Goal: Information Seeking & Learning: Compare options

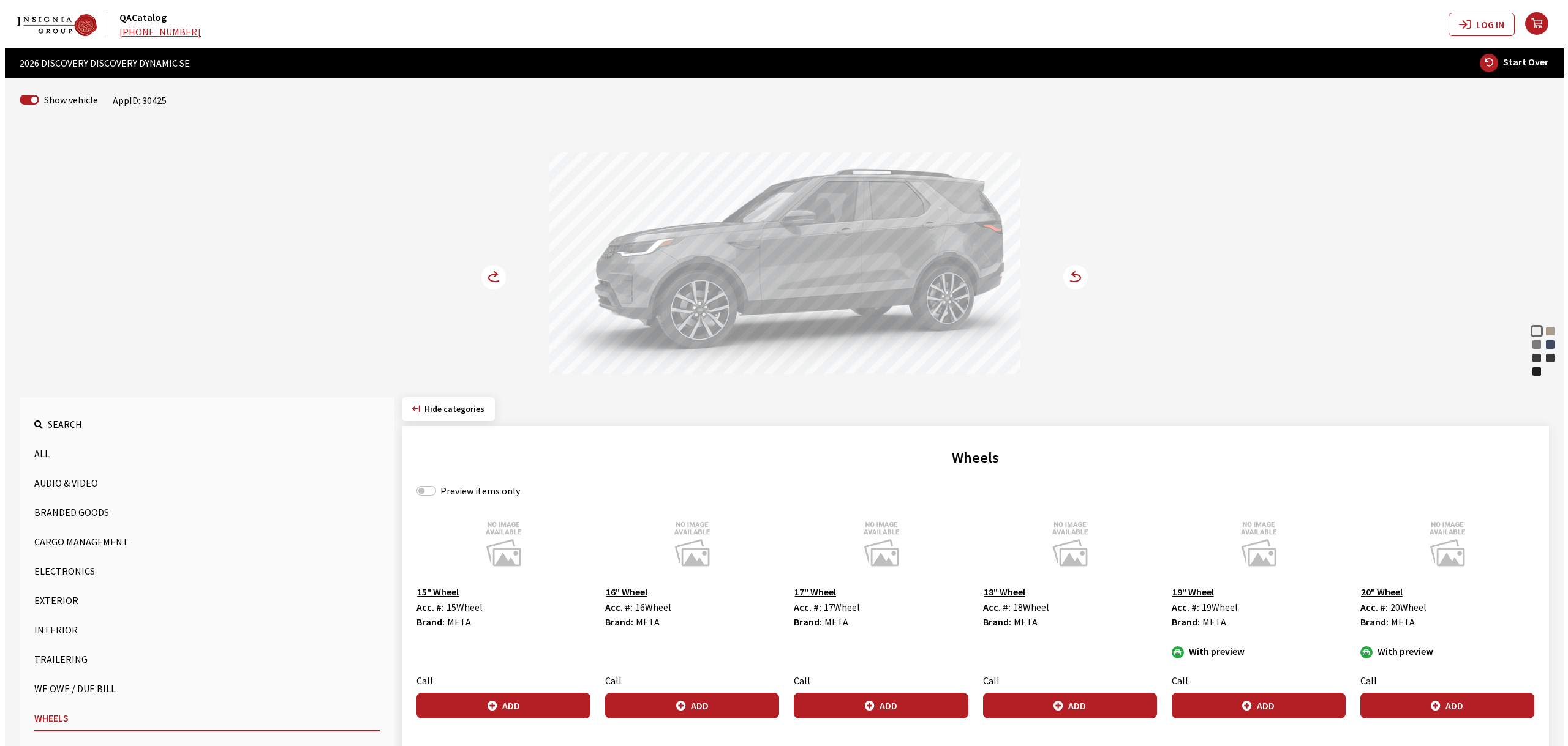
scroll to position [689, 0]
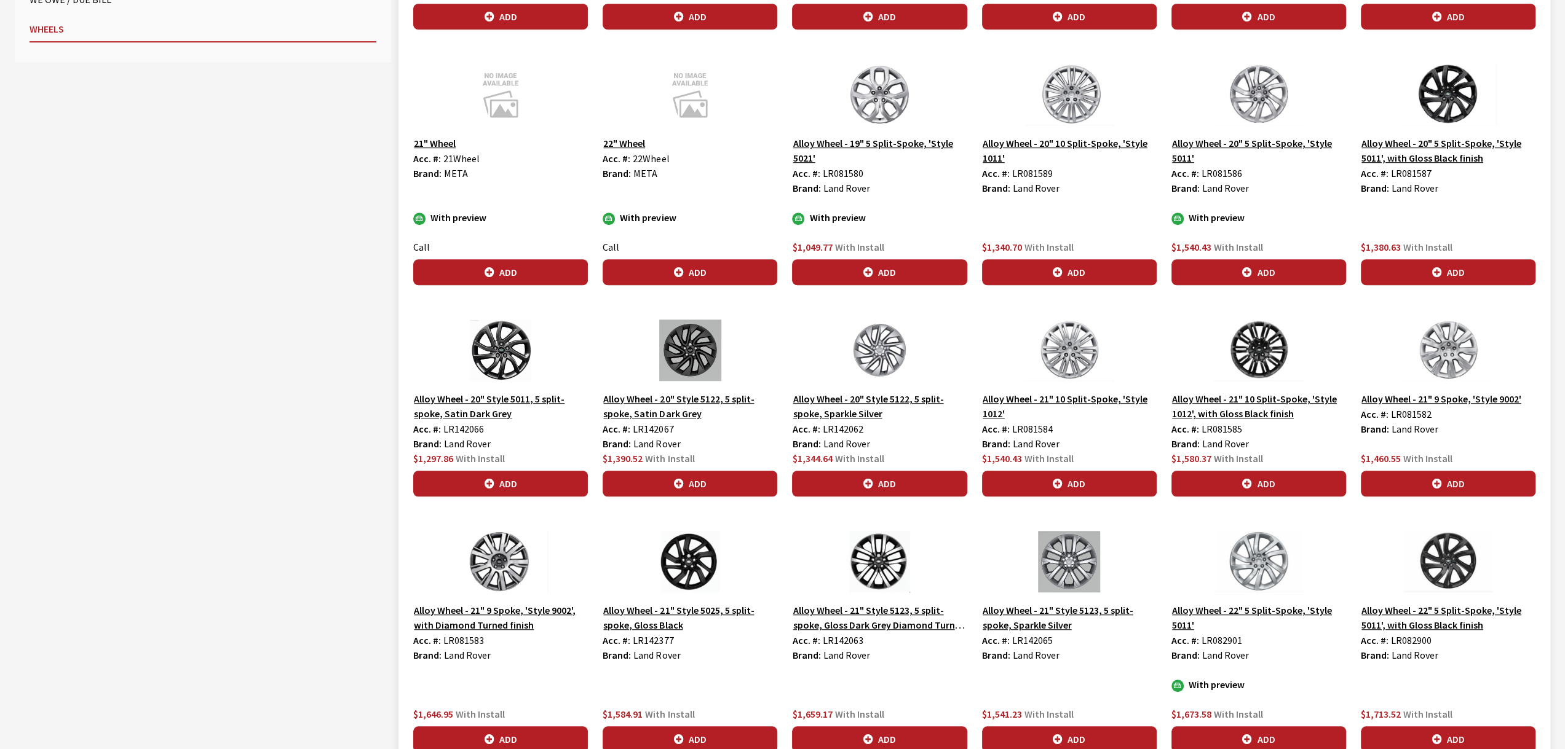
click at [908, 619] on button "Alloy Wheel - 21" Style 5123, 5 split-spoke, Gloss Dark Grey Diamond Turned fin…" at bounding box center [879, 618] width 175 height 31
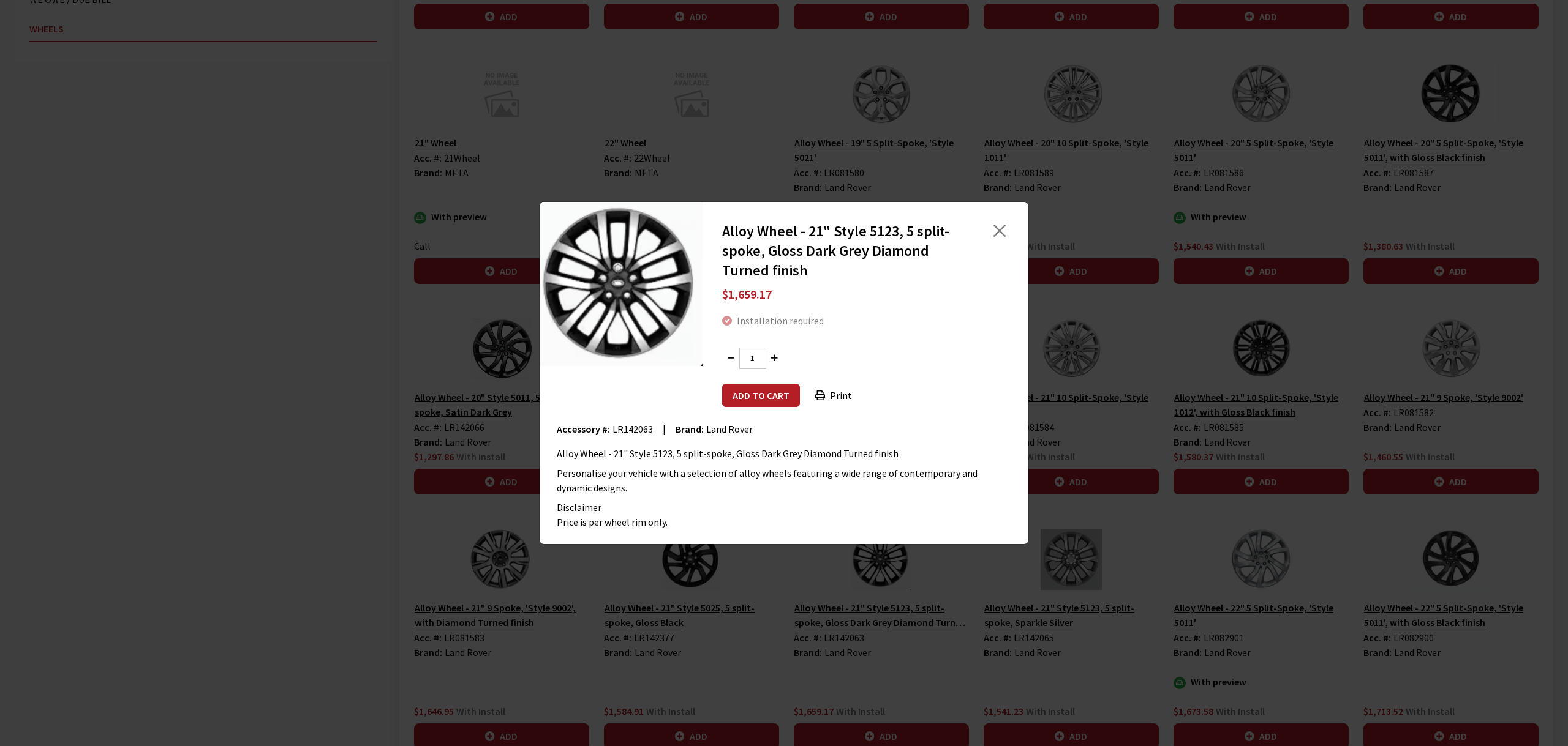
click at [901, 630] on div "Alloy Wheel - 21" Style 5123, 5 split-spoke, Gloss Dark Grey Diamond Turned fin…" at bounding box center [784, 373] width 1568 height 746
click at [823, 707] on div "Alloy Wheel - 21" Style 5123, 5 split-spoke, Gloss Dark Grey Diamond Turned fin…" at bounding box center [784, 373] width 1568 height 746
click at [914, 656] on div "Alloy Wheel - 21" Style 5123, 5 split-spoke, Gloss Dark Grey Diamond Turned fin…" at bounding box center [784, 373] width 1568 height 746
click at [1007, 233] on button "Close" at bounding box center [999, 231] width 18 height 18
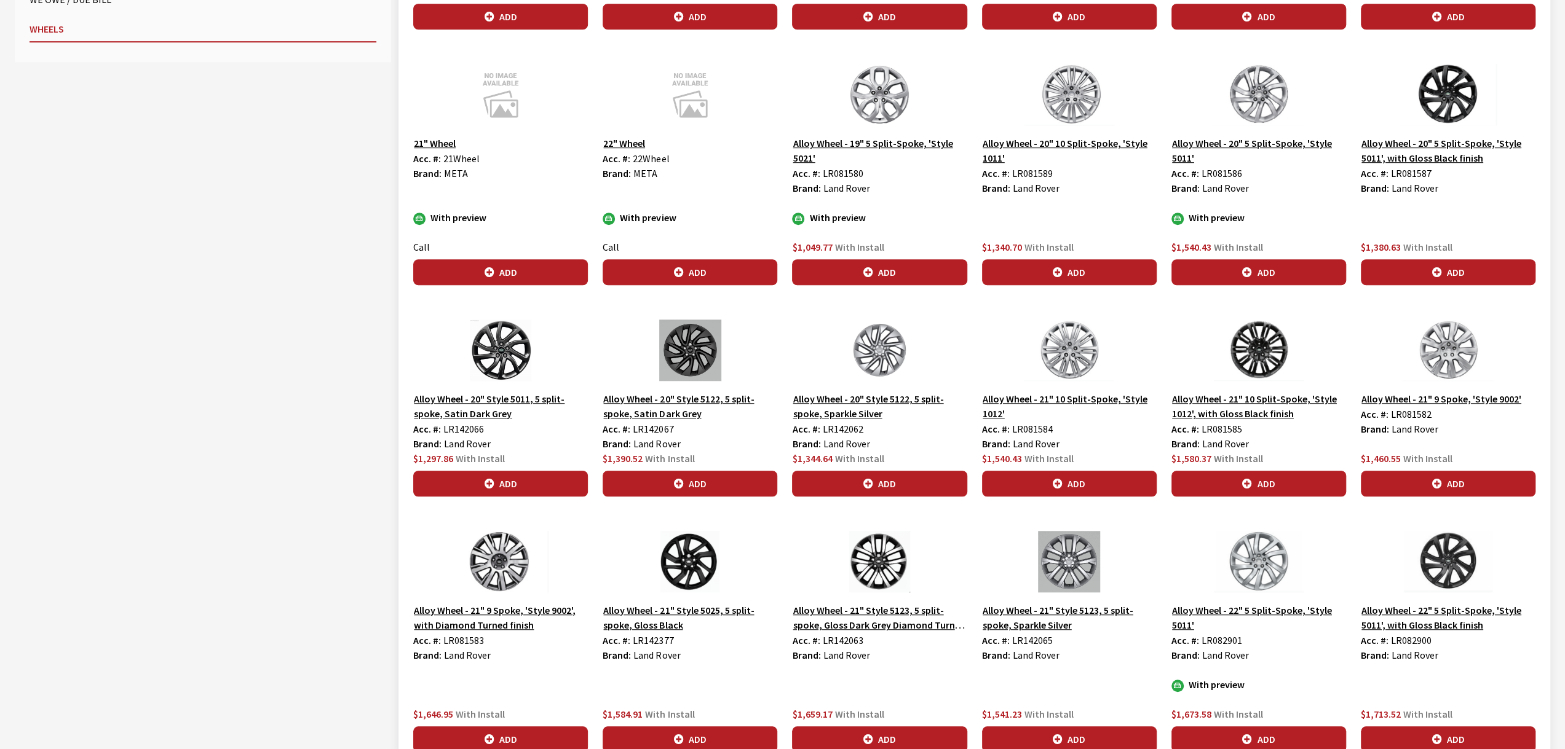
click at [1056, 562] on img at bounding box center [1069, 561] width 175 height 61
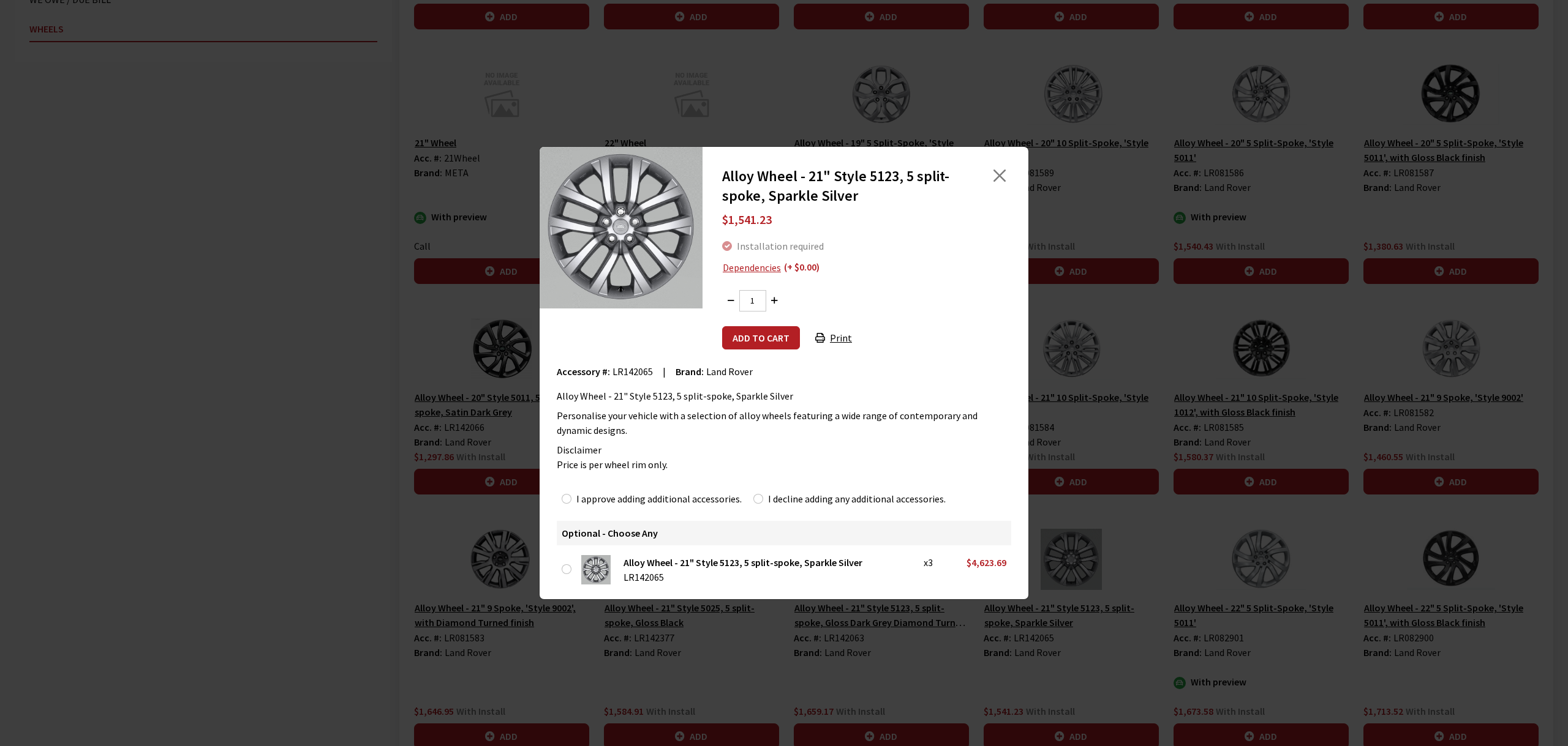
click at [974, 705] on div "Alloy Wheel - 21" Style 5123, 5 split-spoke, Sparkle Silver $1,541.23 Installat…" at bounding box center [784, 373] width 1568 height 746
drag, startPoint x: 998, startPoint y: 179, endPoint x: 978, endPoint y: 287, distance: 109.8
click at [998, 179] on button "Close" at bounding box center [999, 175] width 18 height 18
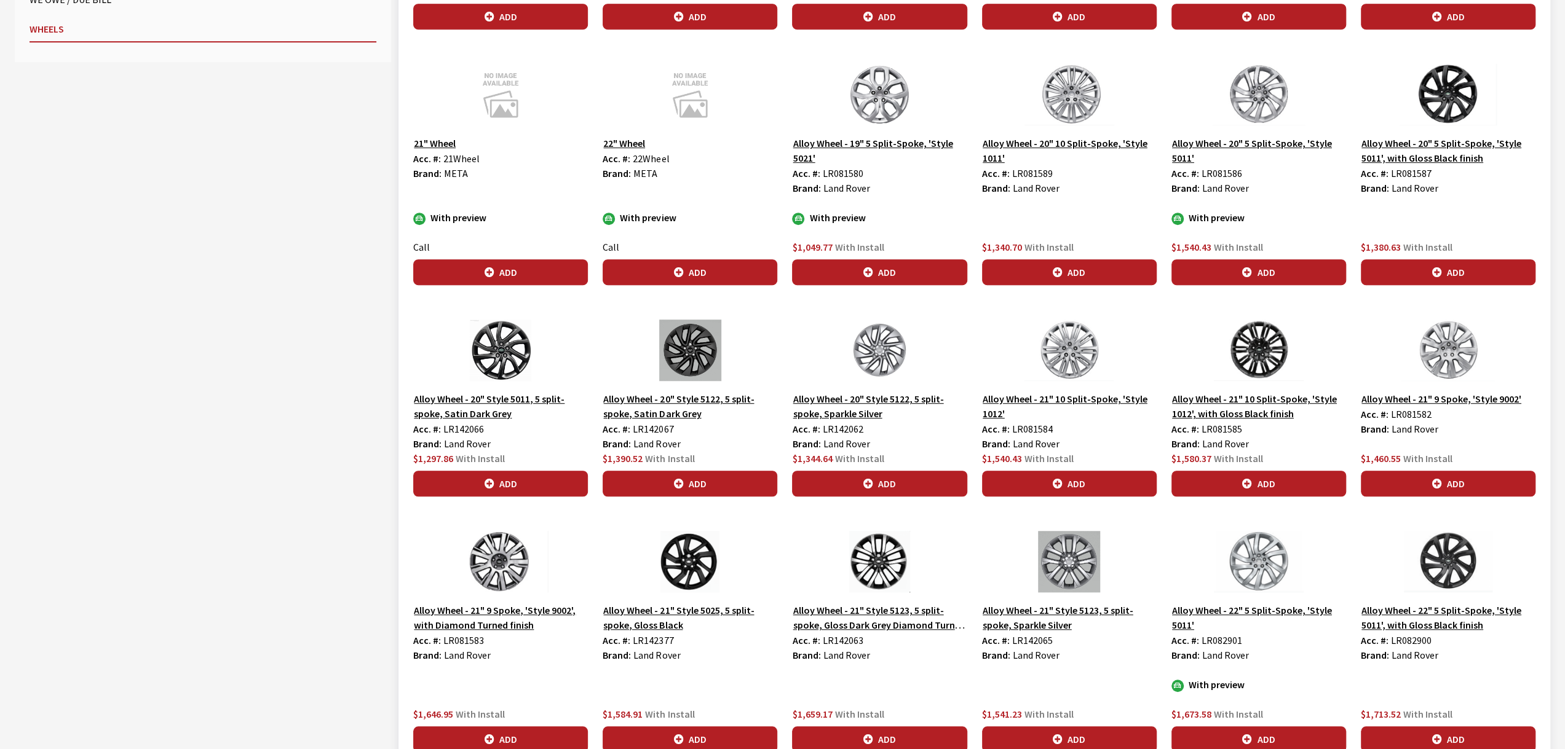
click at [881, 548] on img at bounding box center [879, 561] width 175 height 61
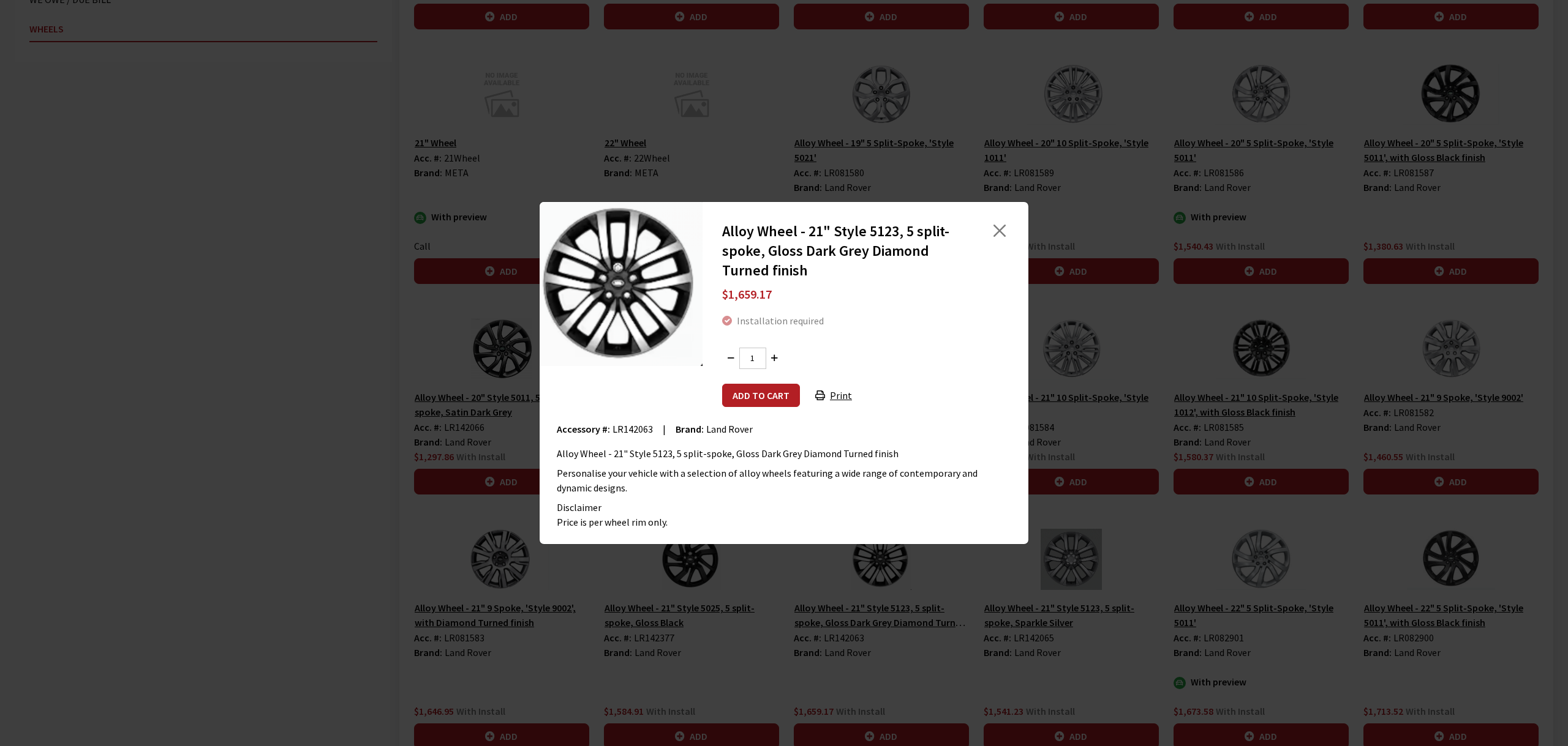
click at [918, 662] on div "Alloy Wheel - 21" Style 5123, 5 split-spoke, Gloss Dark Grey Diamond Turned fin…" at bounding box center [784, 373] width 1568 height 746
click at [986, 238] on div at bounding box center [991, 251] width 50 height 59
click at [991, 236] on button "Close" at bounding box center [999, 231] width 18 height 18
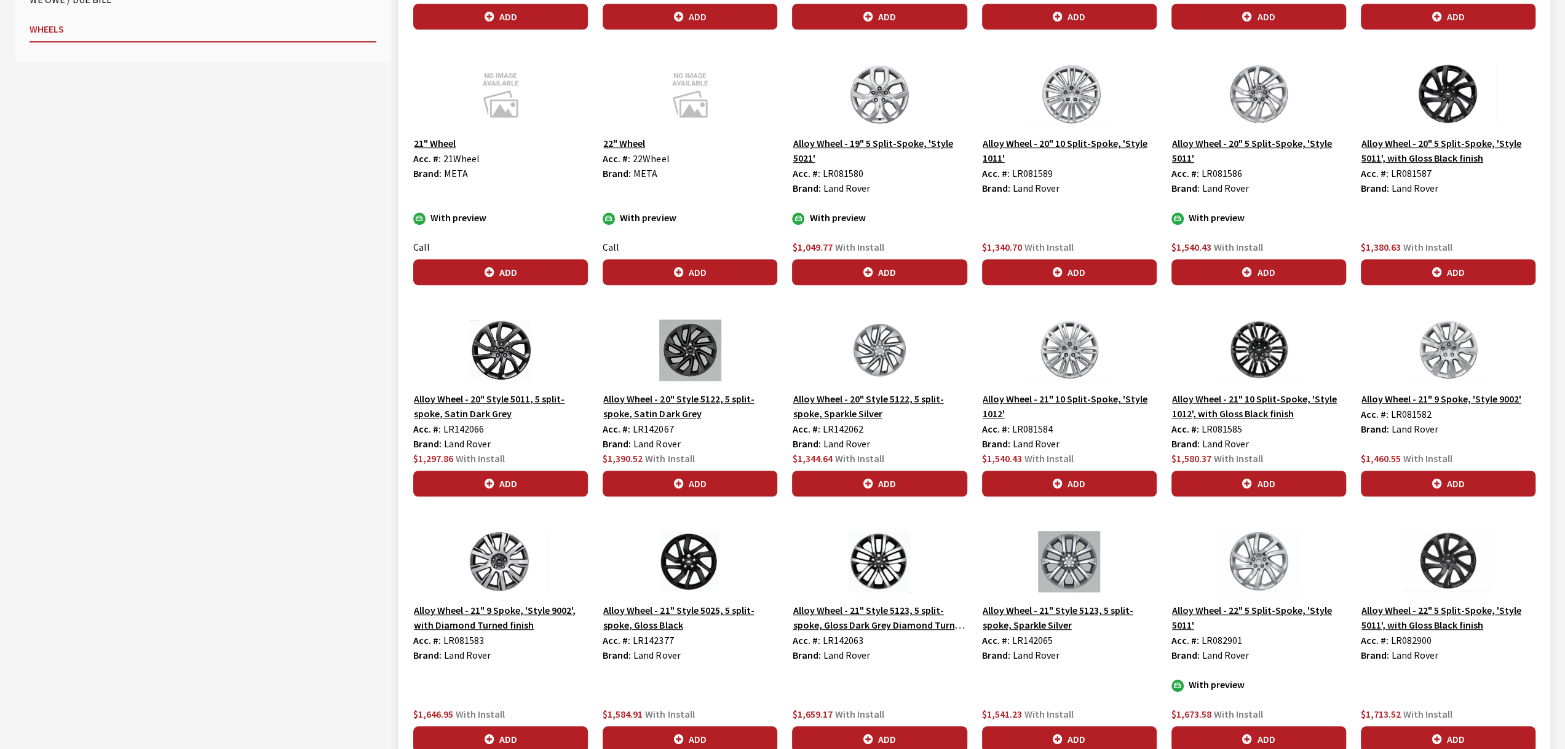
click at [1062, 566] on img at bounding box center [1069, 561] width 175 height 61
